Goal: Obtain resource: Obtain resource

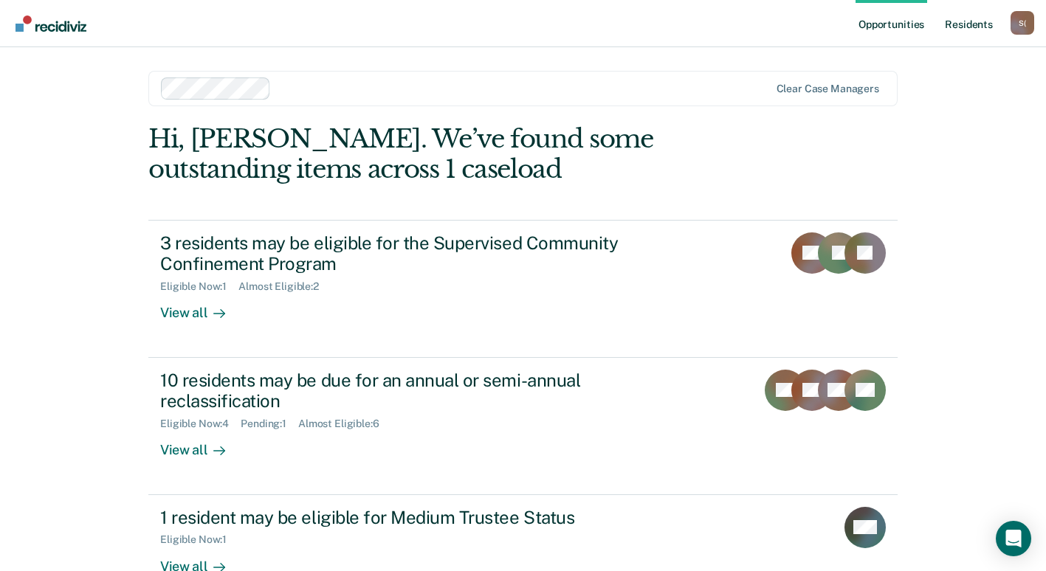
click at [969, 27] on link "Resident s" at bounding box center [969, 23] width 54 height 47
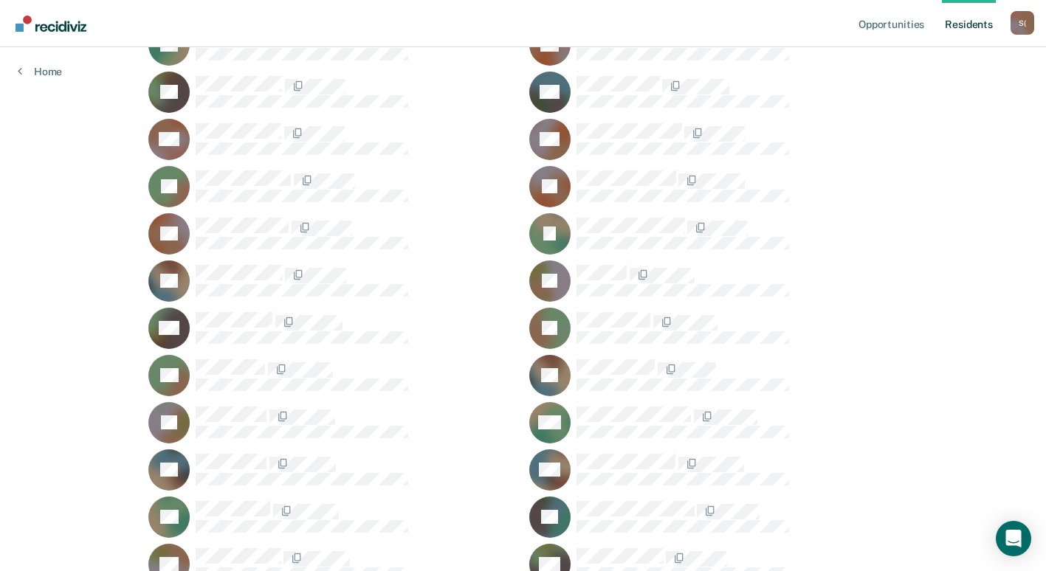
scroll to position [590, 0]
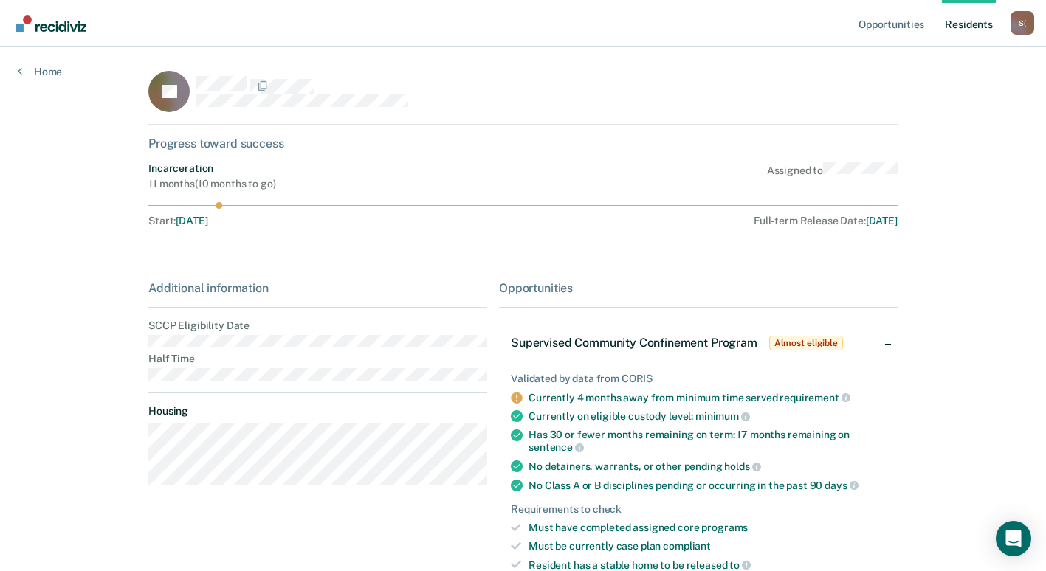
click at [819, 345] on span "Almost eligible" at bounding box center [806, 343] width 74 height 15
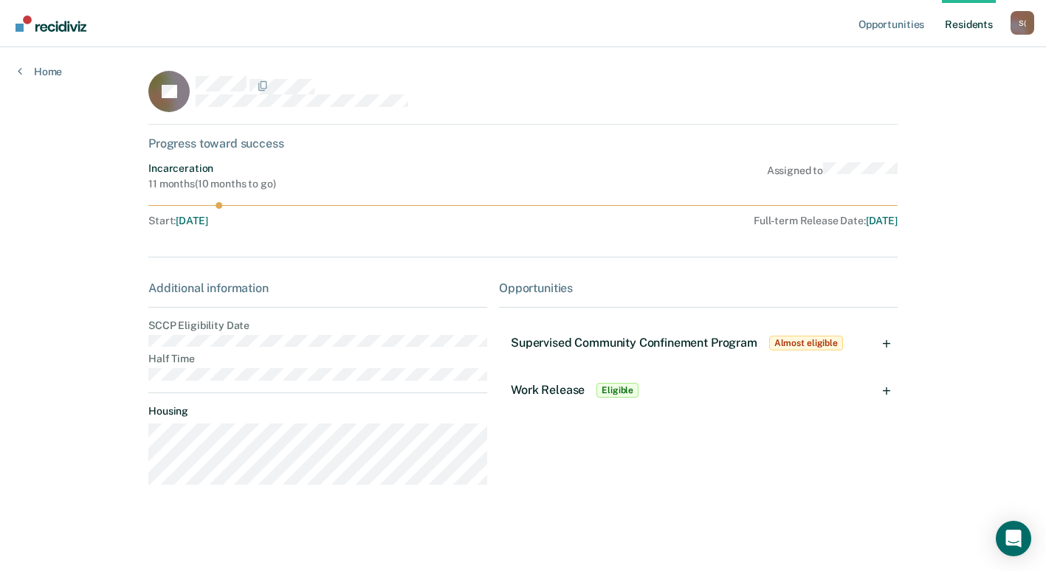
click at [894, 342] on div "Supervised Community Confinement Program Almost eligible" at bounding box center [698, 343] width 399 height 47
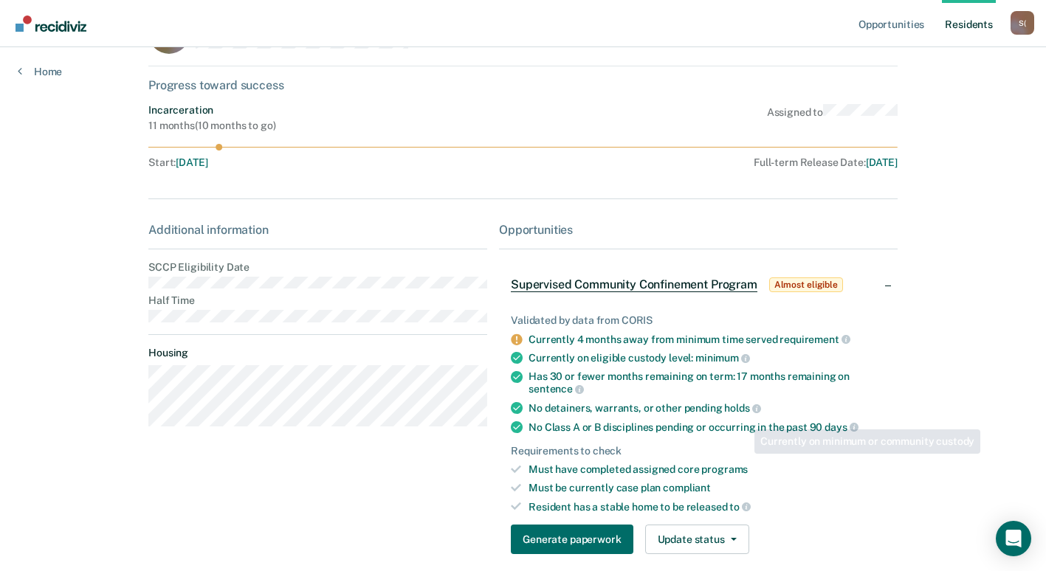
scroll to position [177, 0]
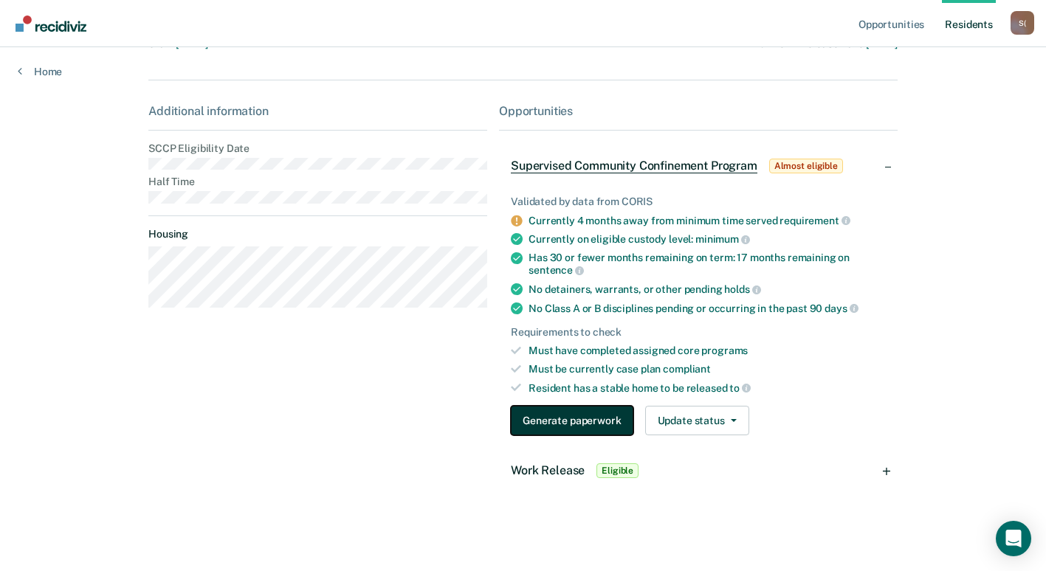
click at [595, 424] on button "Generate paperwork" at bounding box center [572, 421] width 122 height 30
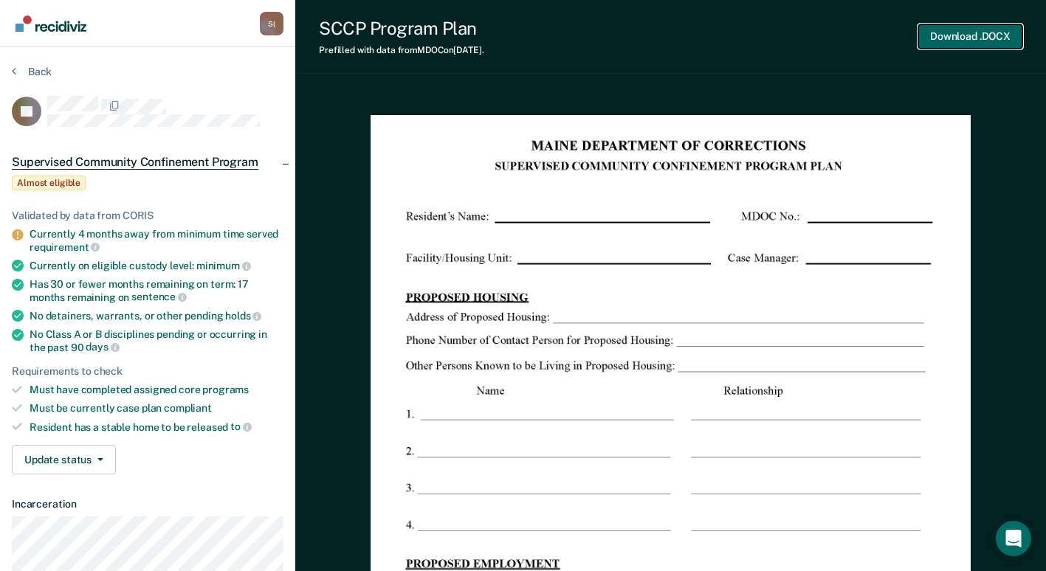
click at [957, 35] on button "Download .DOCX" at bounding box center [970, 36] width 104 height 24
